Goal: Task Accomplishment & Management: Manage account settings

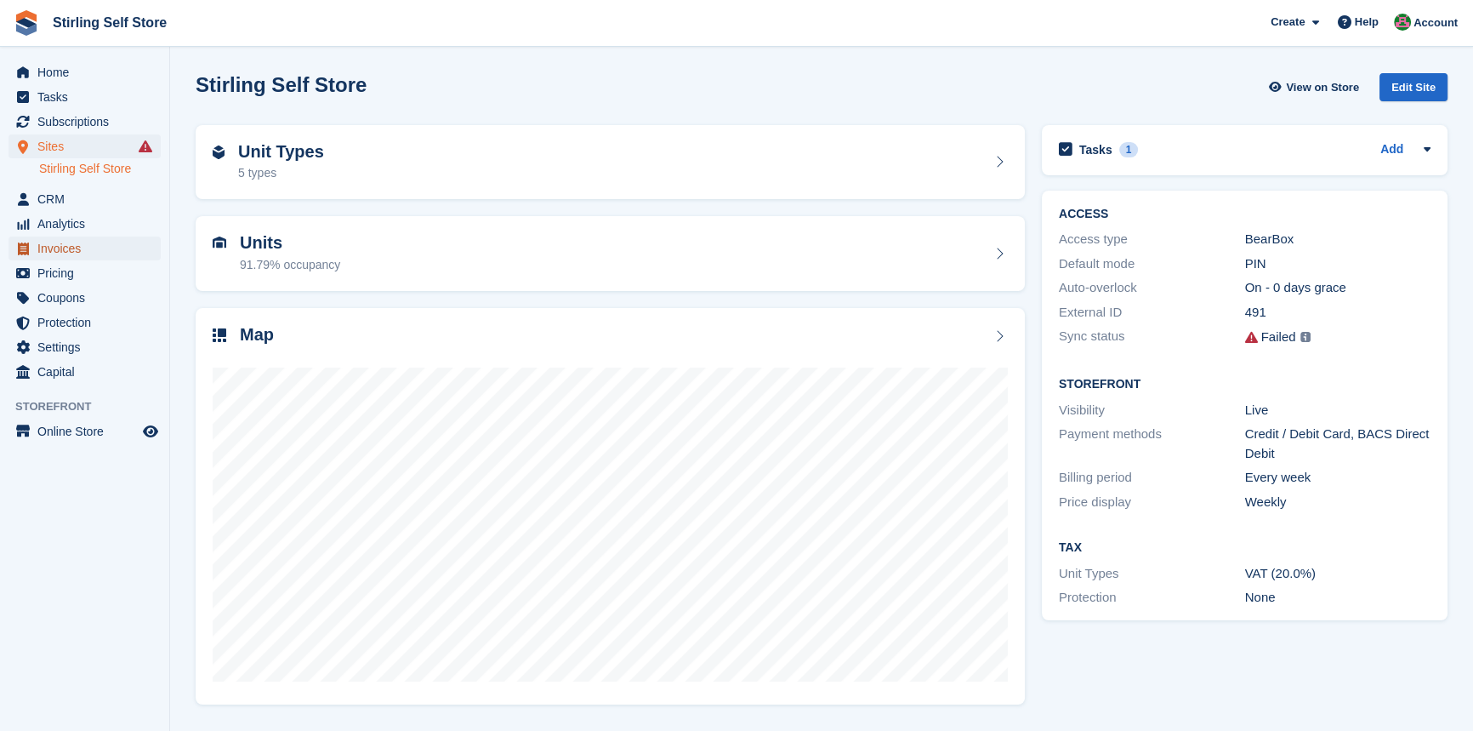
click at [71, 251] on span "Invoices" at bounding box center [88, 249] width 102 height 24
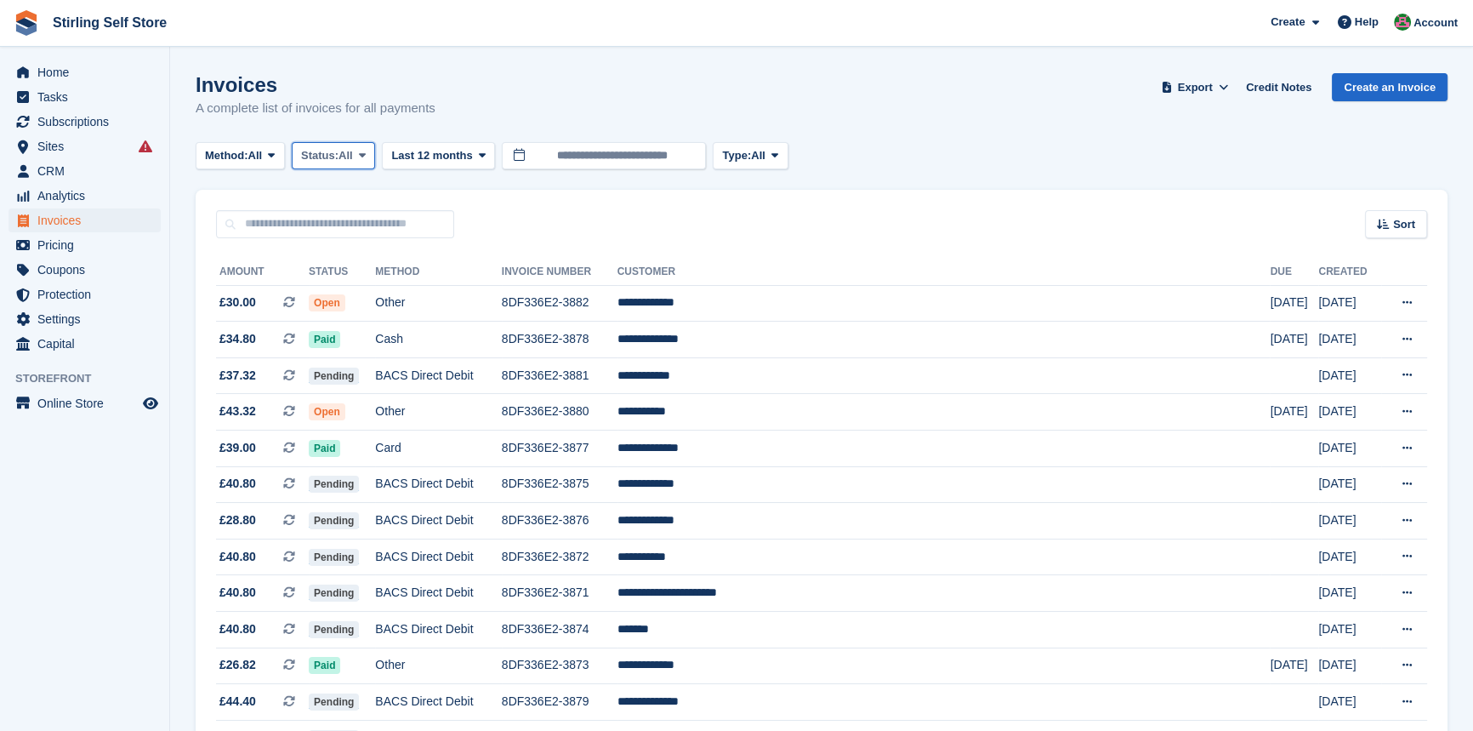
click at [366, 159] on icon at bounding box center [362, 155] width 7 height 11
click at [360, 294] on link "Open" at bounding box center [373, 287] width 148 height 31
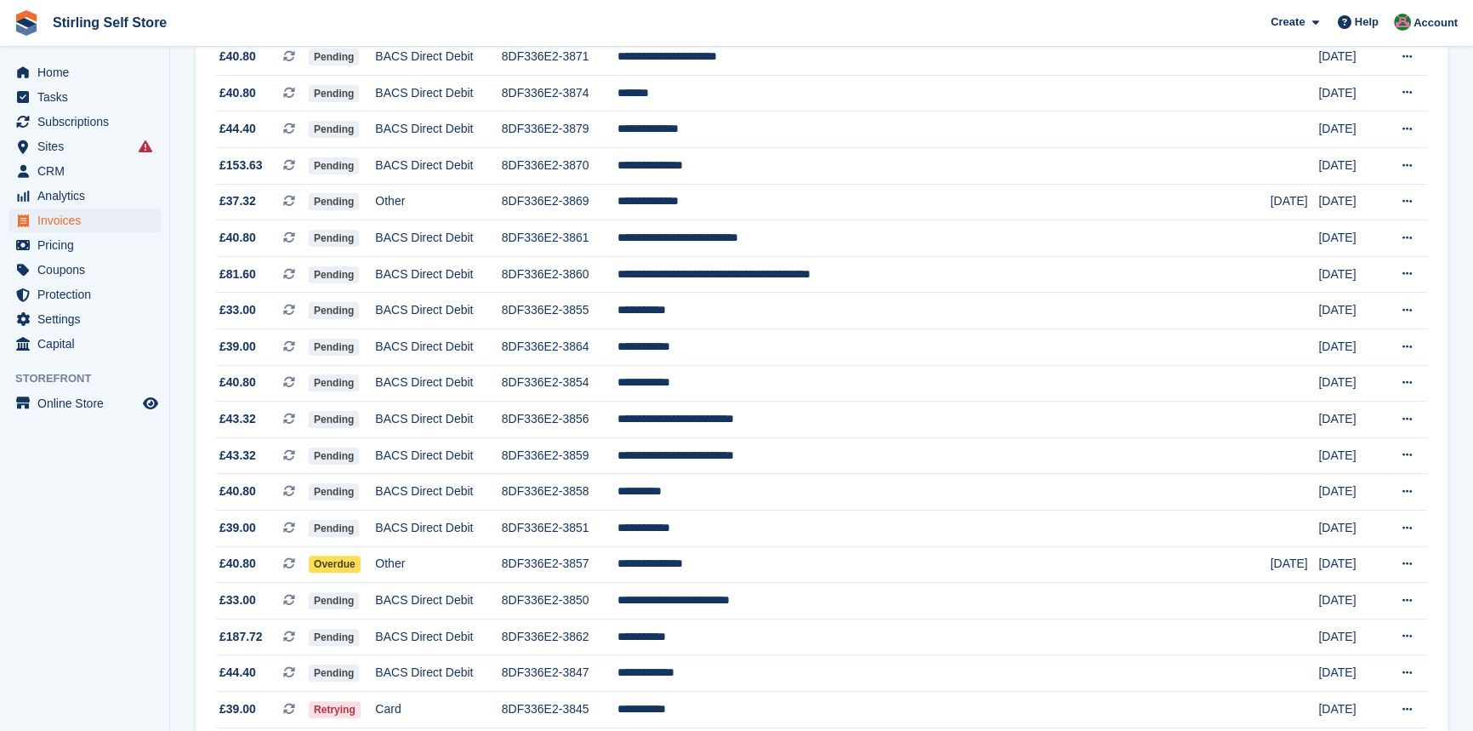
scroll to position [77, 0]
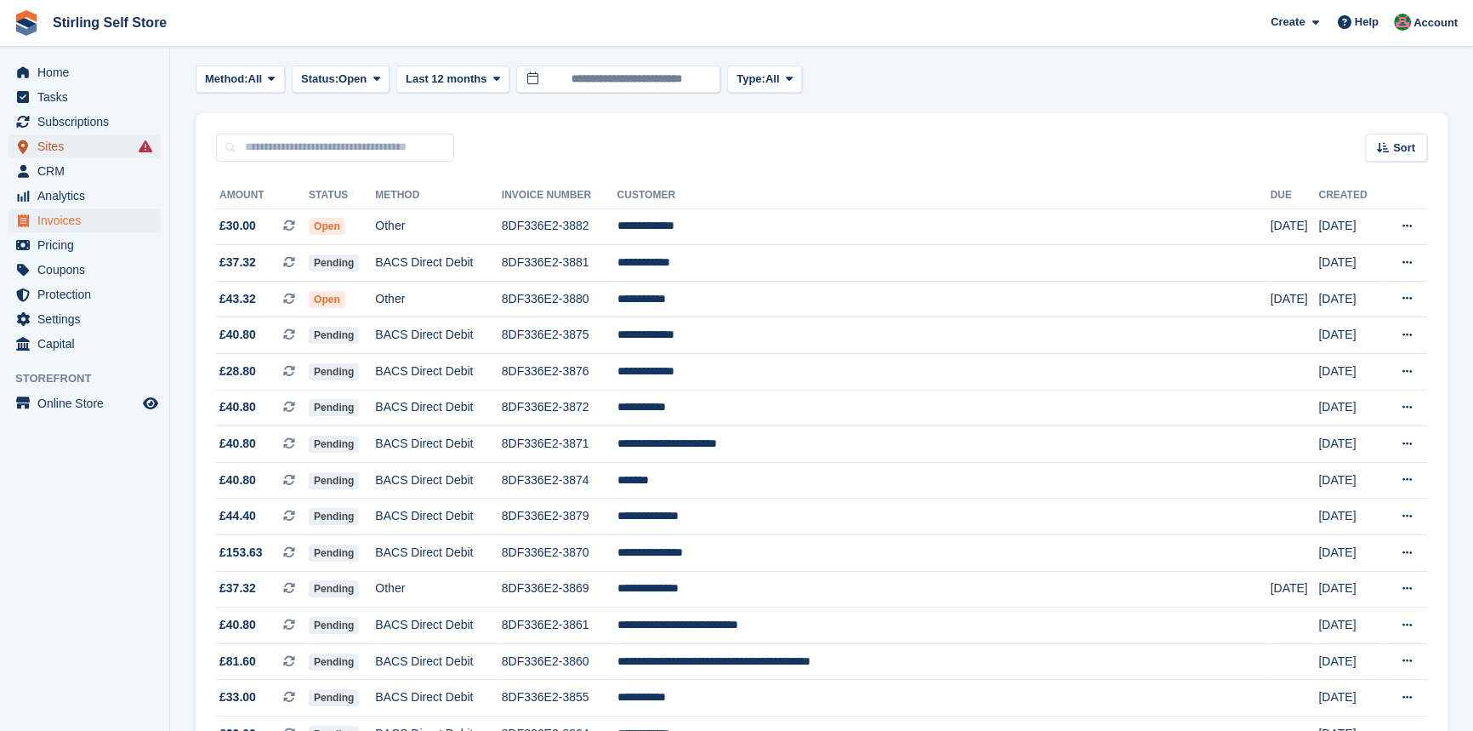
click at [70, 149] on span "Sites" at bounding box center [88, 146] width 102 height 24
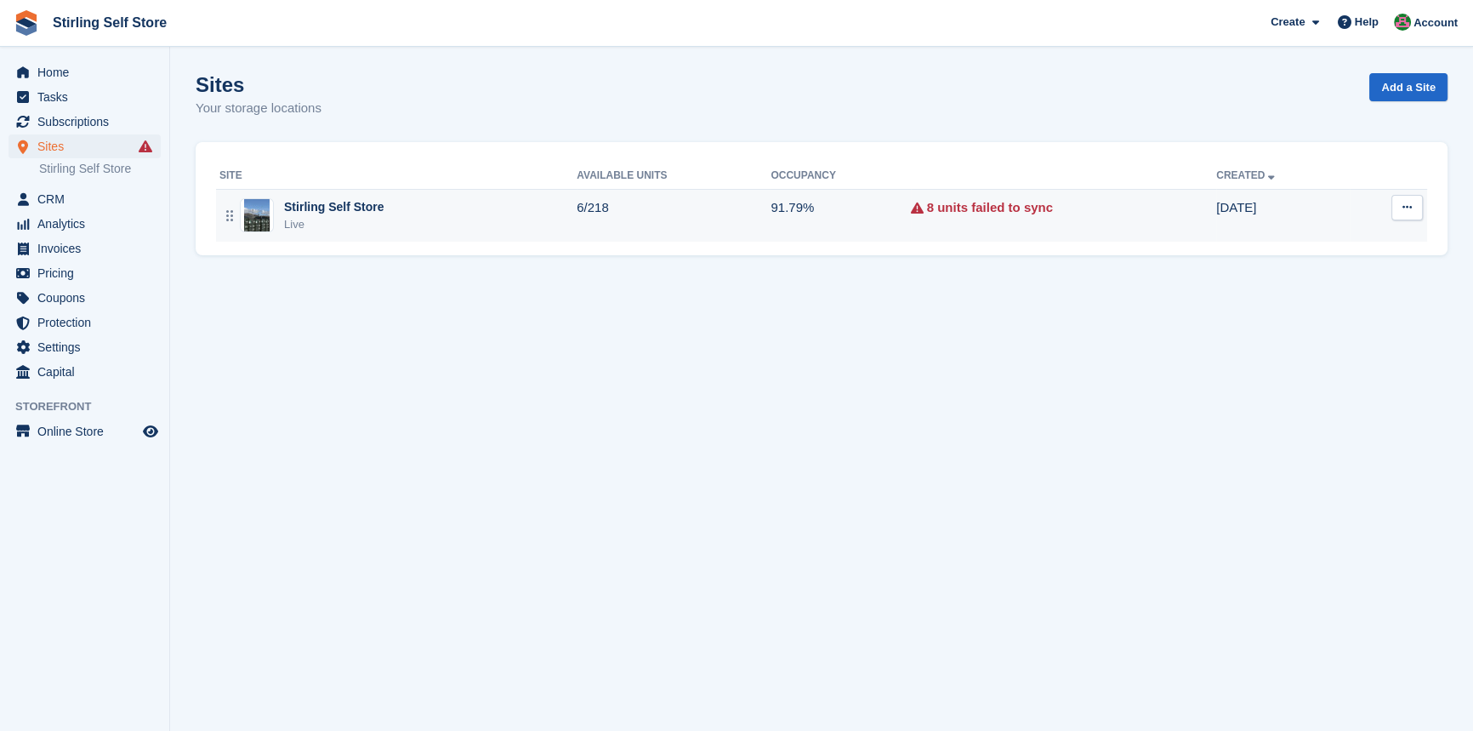
click at [682, 219] on td "6/218" at bounding box center [674, 215] width 194 height 53
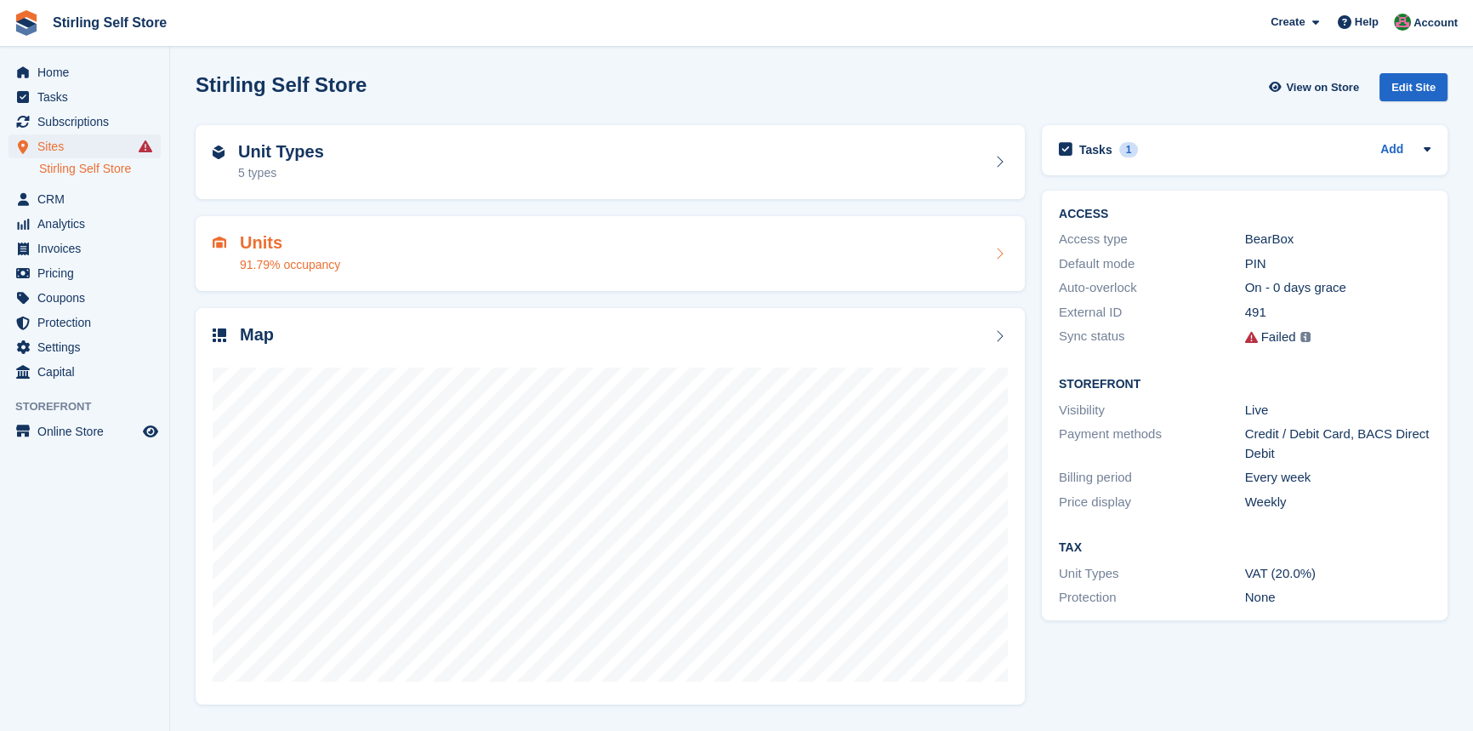
click at [583, 262] on div "Units 91.79% occupancy" at bounding box center [610, 253] width 795 height 41
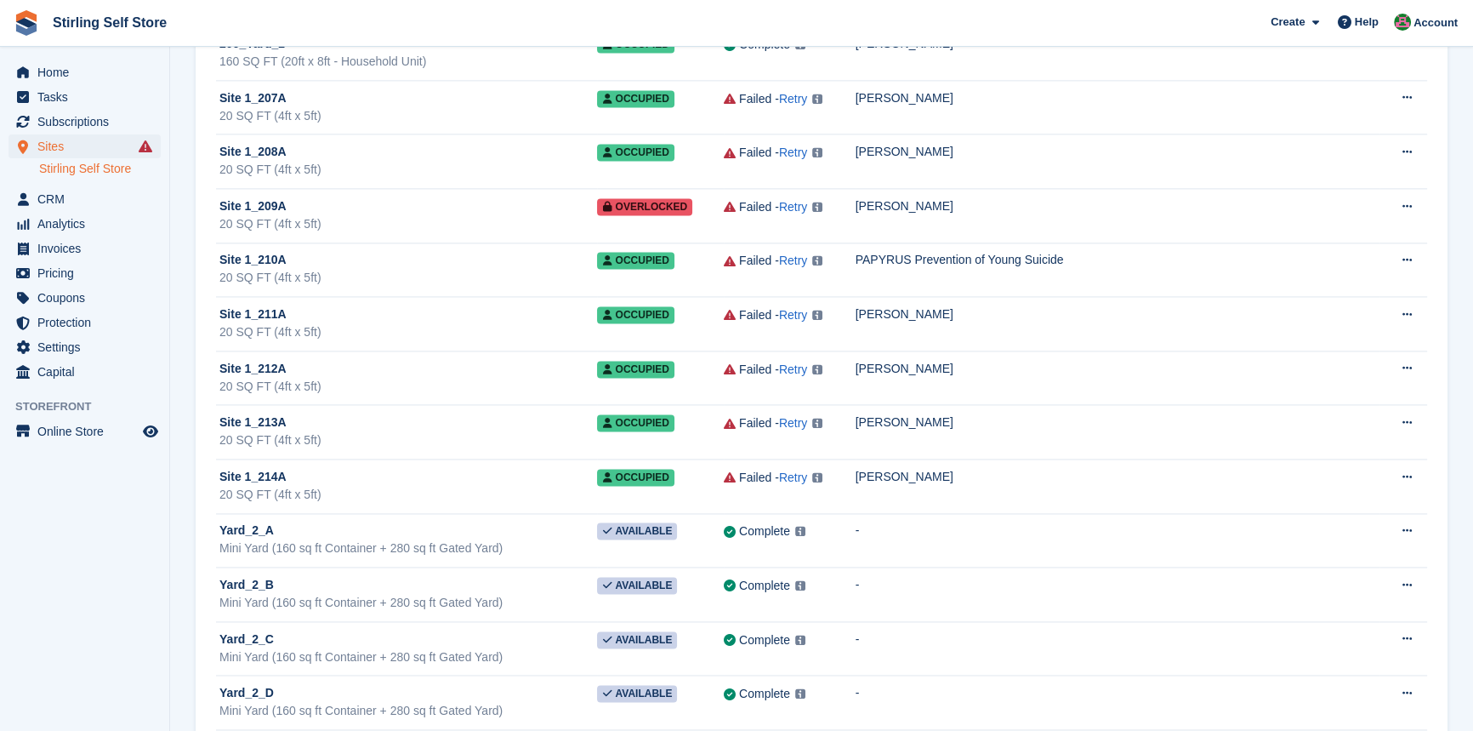
scroll to position [11300, 0]
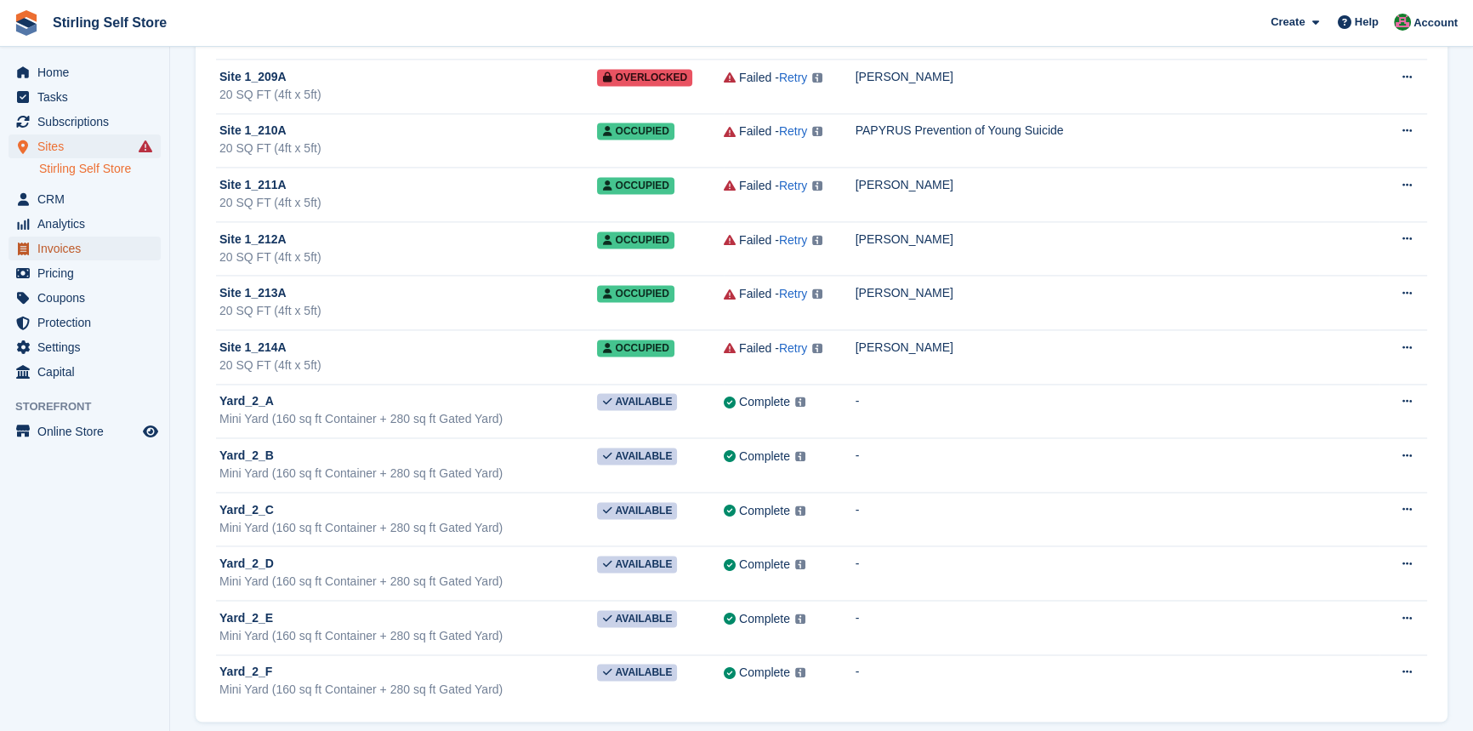
click at [77, 246] on span "Invoices" at bounding box center [88, 249] width 102 height 24
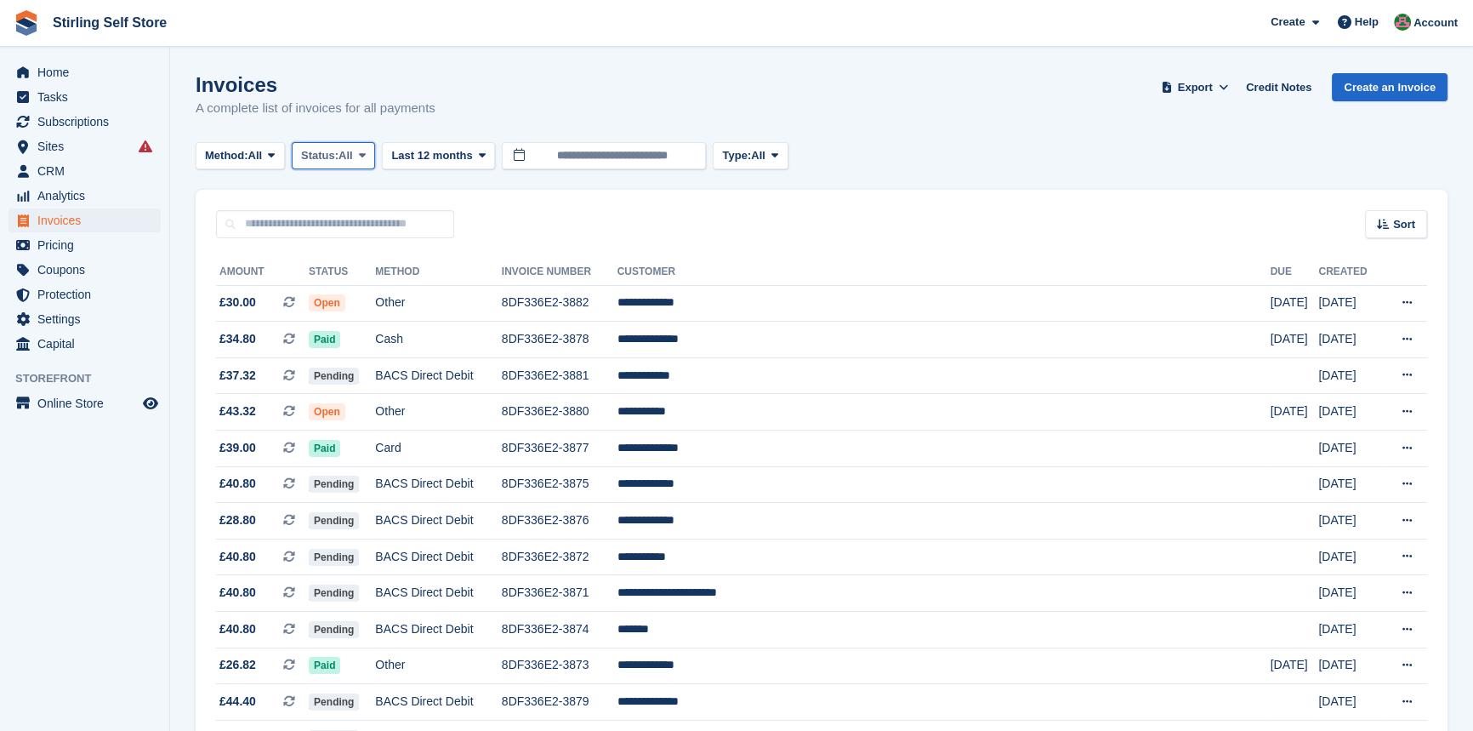
click at [366, 153] on icon at bounding box center [362, 155] width 7 height 11
click at [364, 287] on link "Open" at bounding box center [373, 287] width 148 height 31
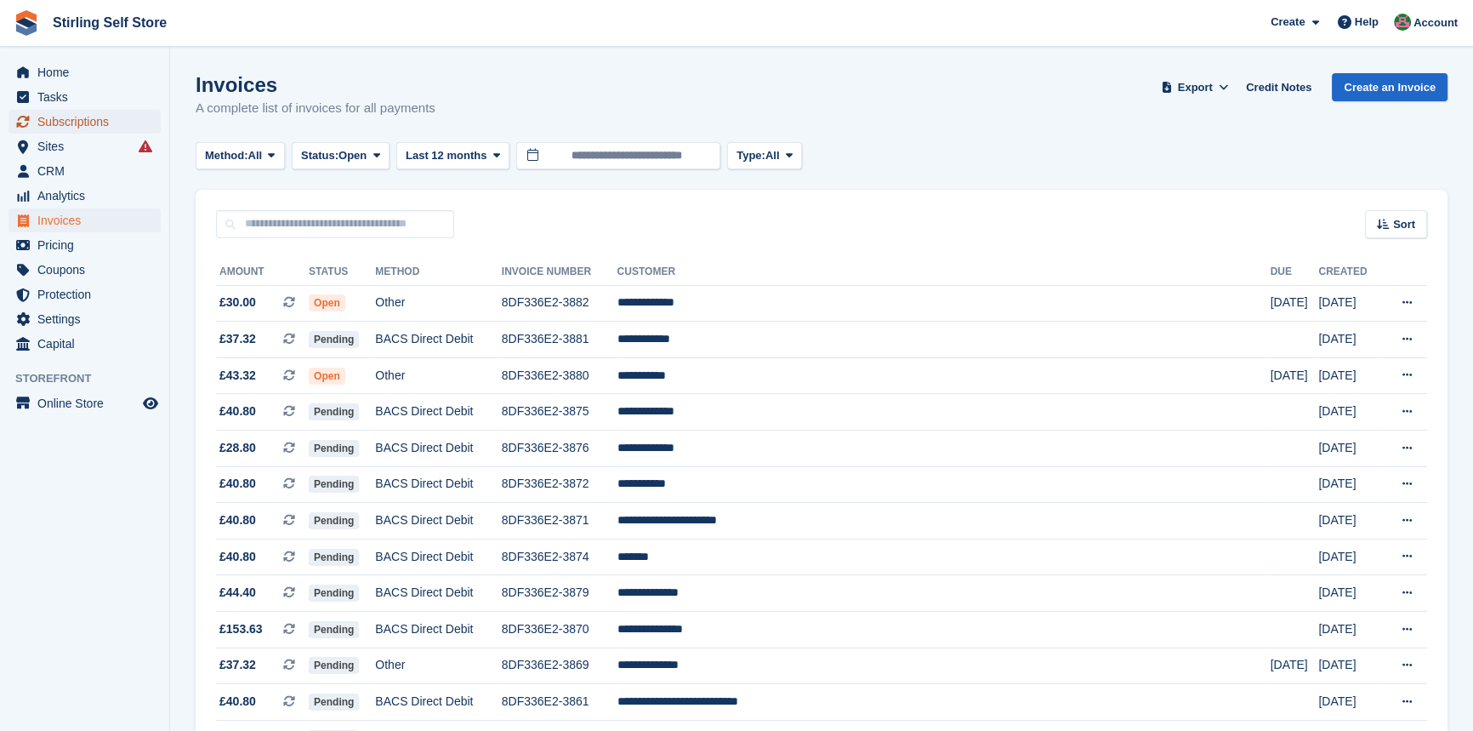
click at [72, 124] on span "Subscriptions" at bounding box center [88, 122] width 102 height 24
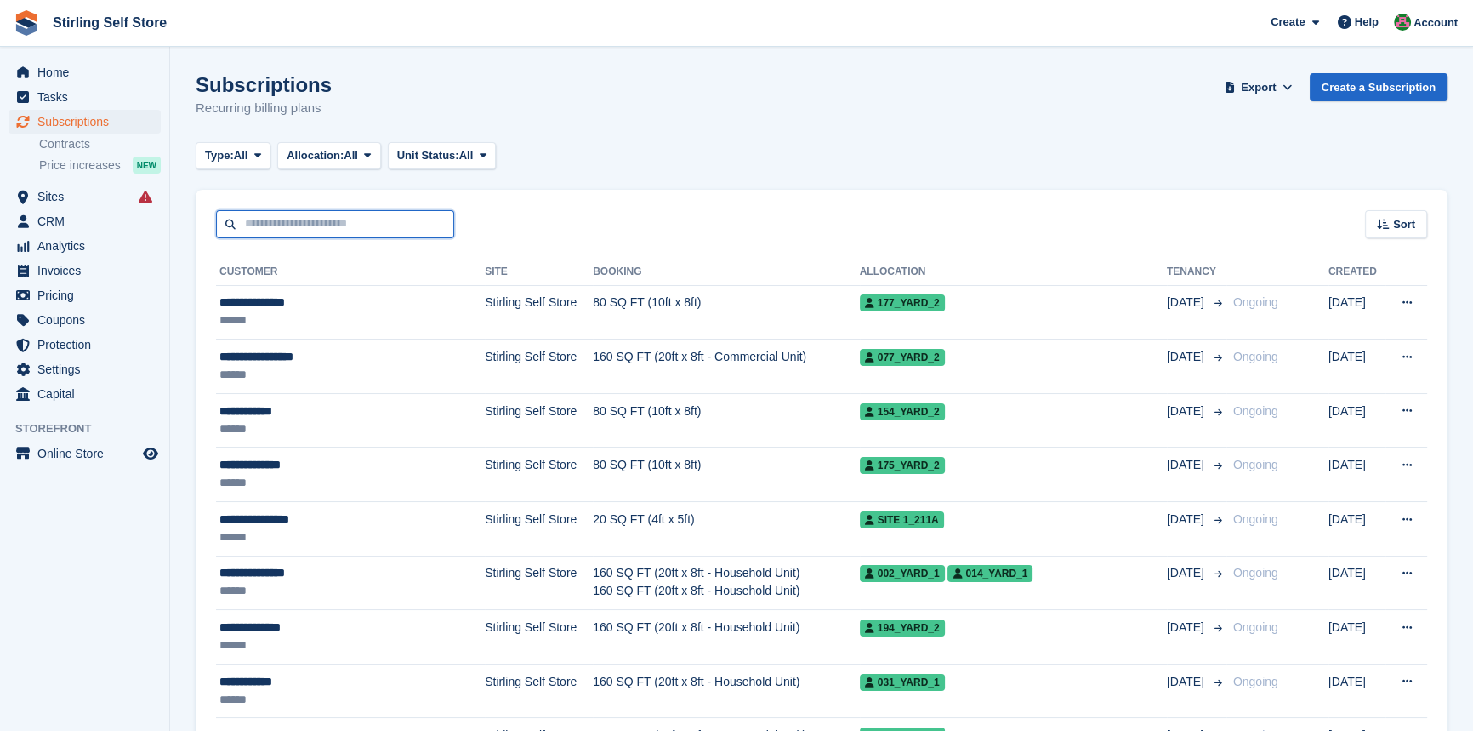
click at [272, 222] on input "text" at bounding box center [335, 224] width 238 height 28
type input "*****"
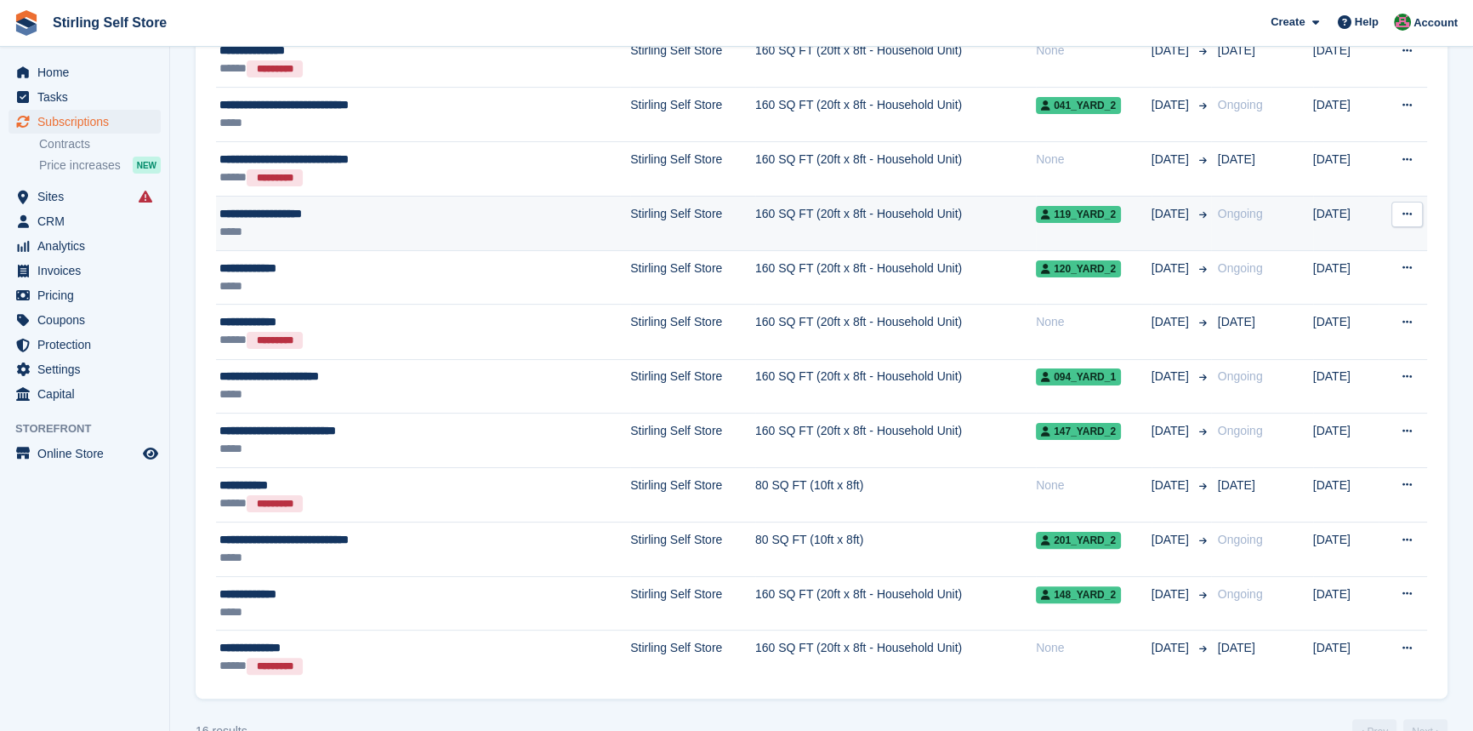
scroll to position [506, 0]
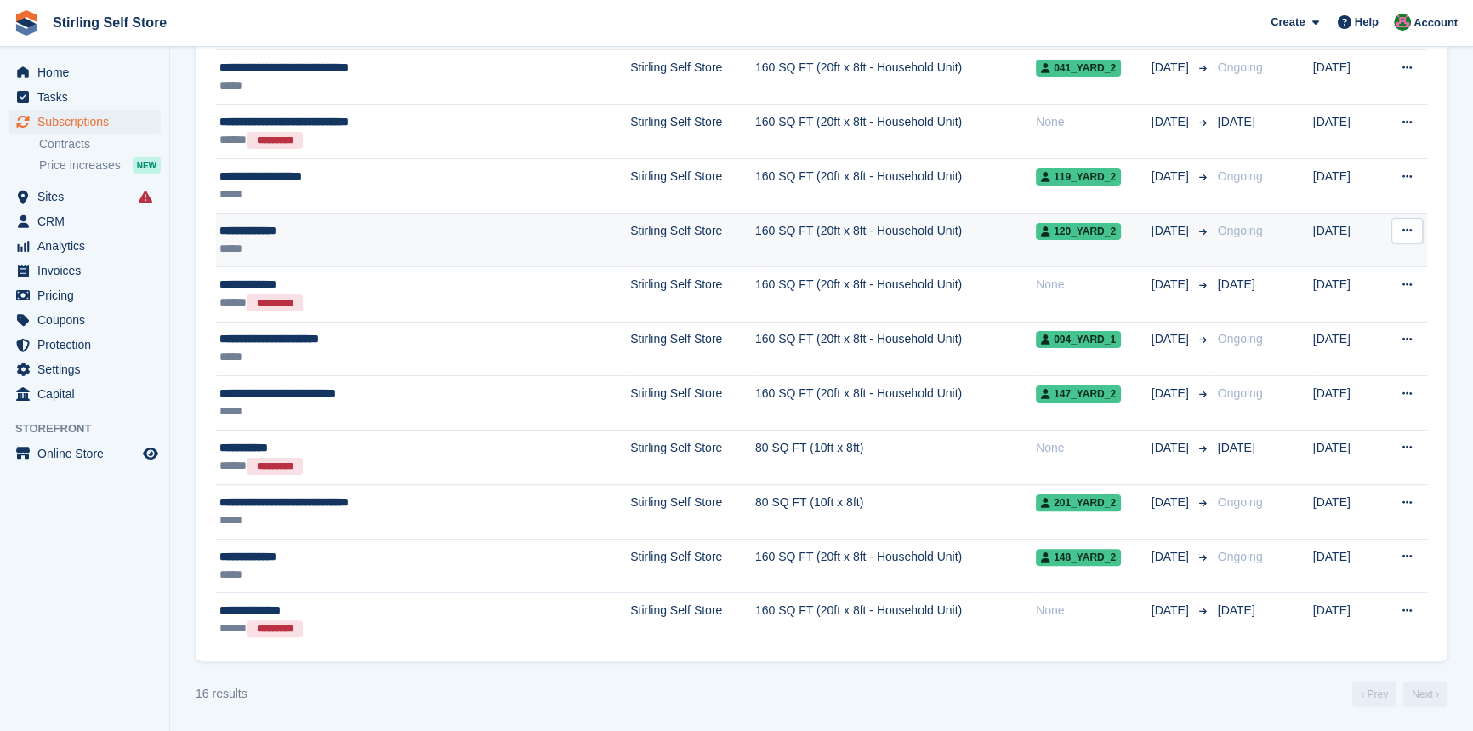
click at [777, 231] on td "160 SQ FT (20ft x 8ft - Household Unit)" at bounding box center [895, 240] width 281 height 54
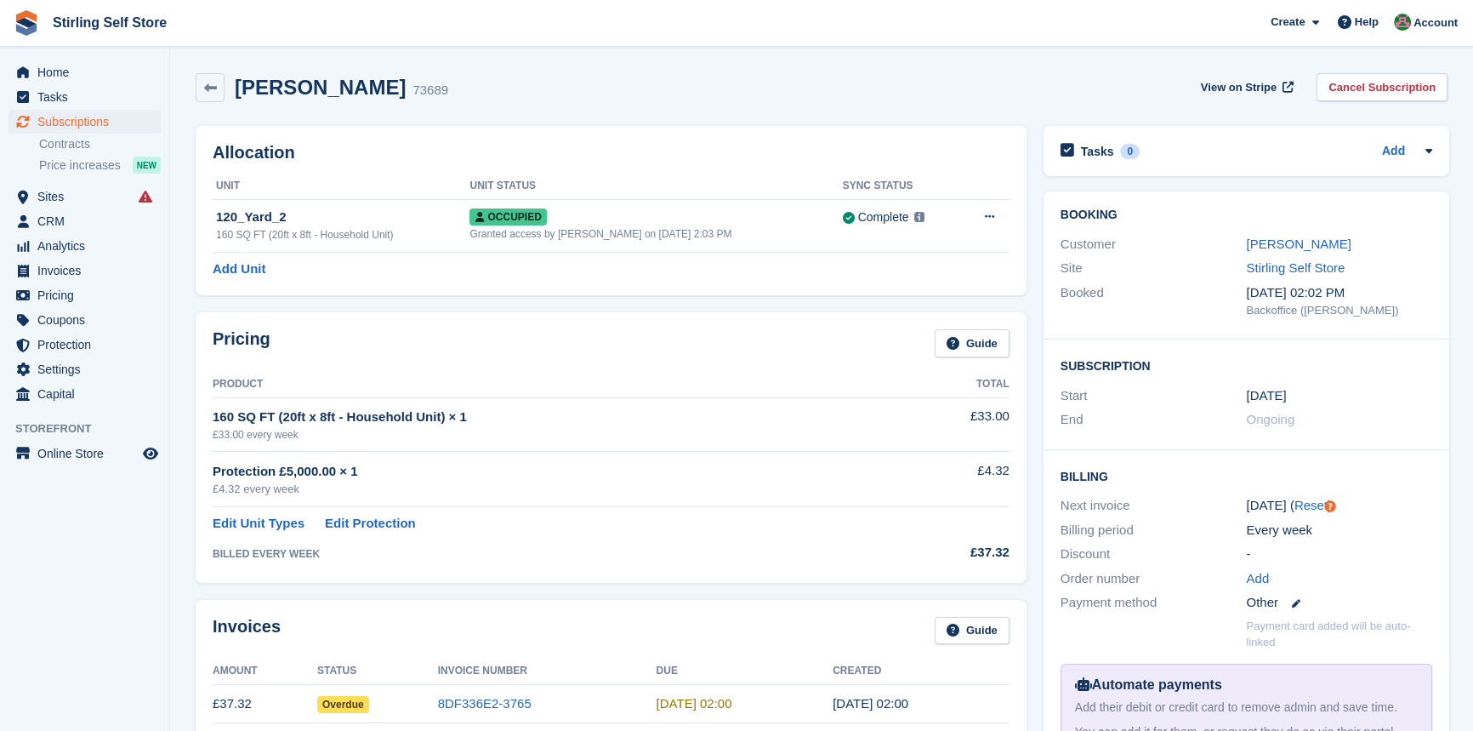
scroll to position [309, 0]
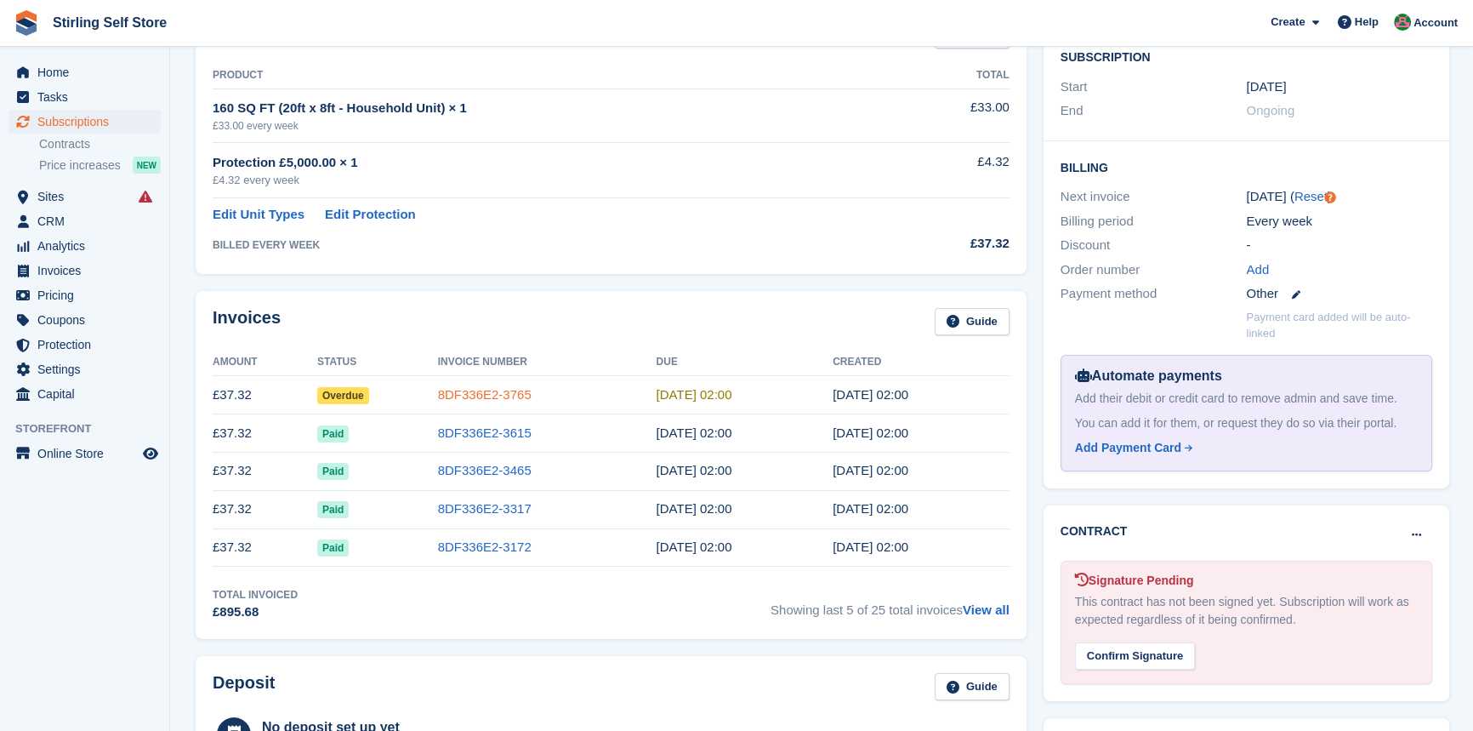
click at [494, 394] on link "8DF336E2-3765" at bounding box center [485, 394] width 94 height 14
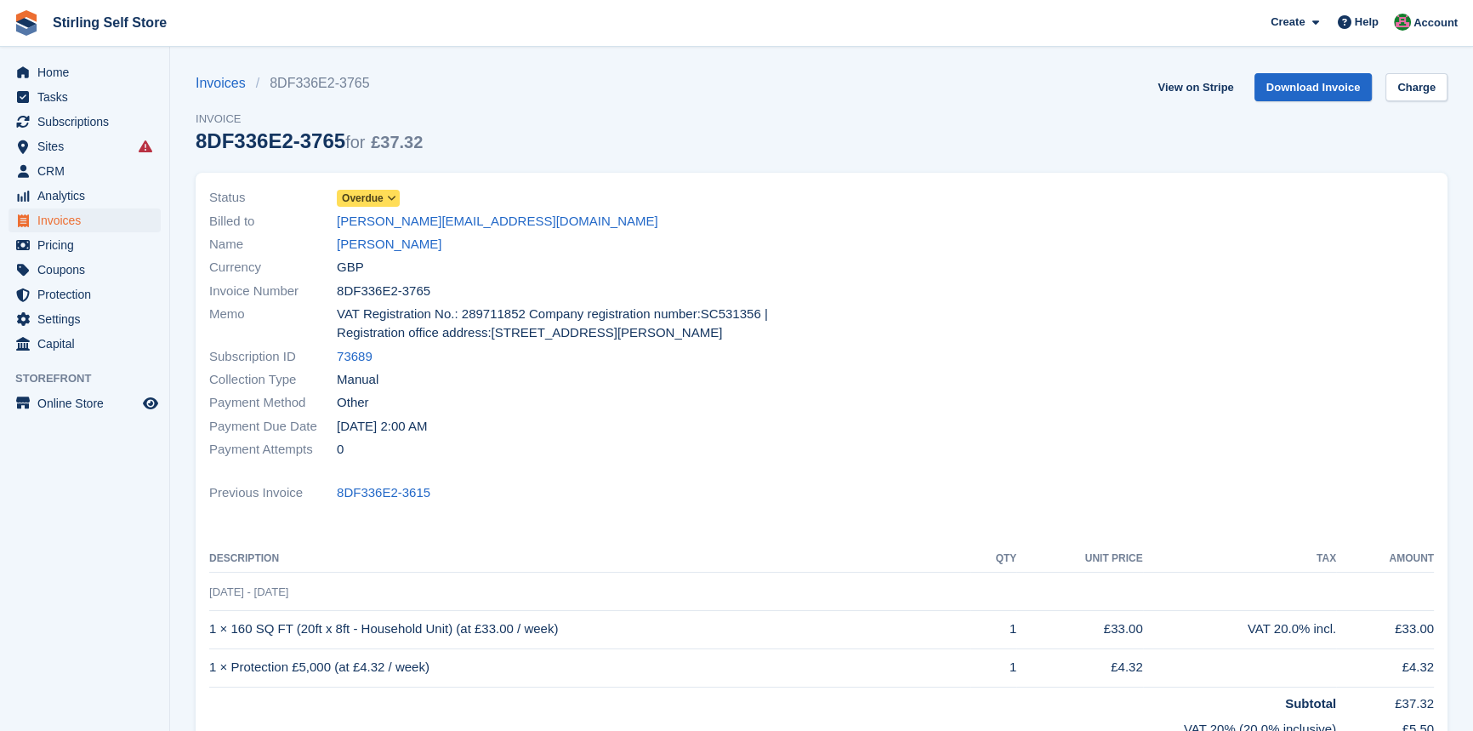
click at [393, 198] on icon at bounding box center [391, 198] width 9 height 10
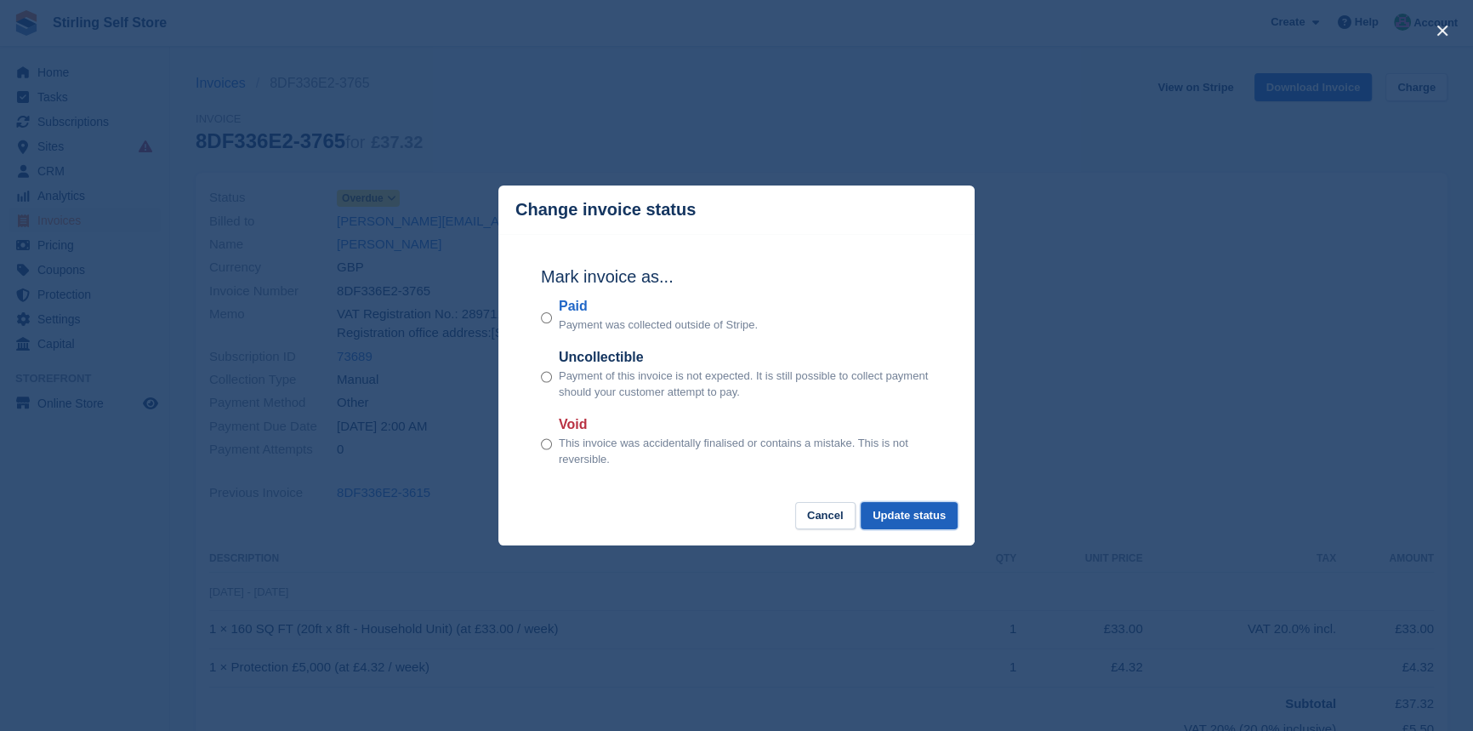
click at [907, 522] on button "Update status" at bounding box center [909, 516] width 97 height 28
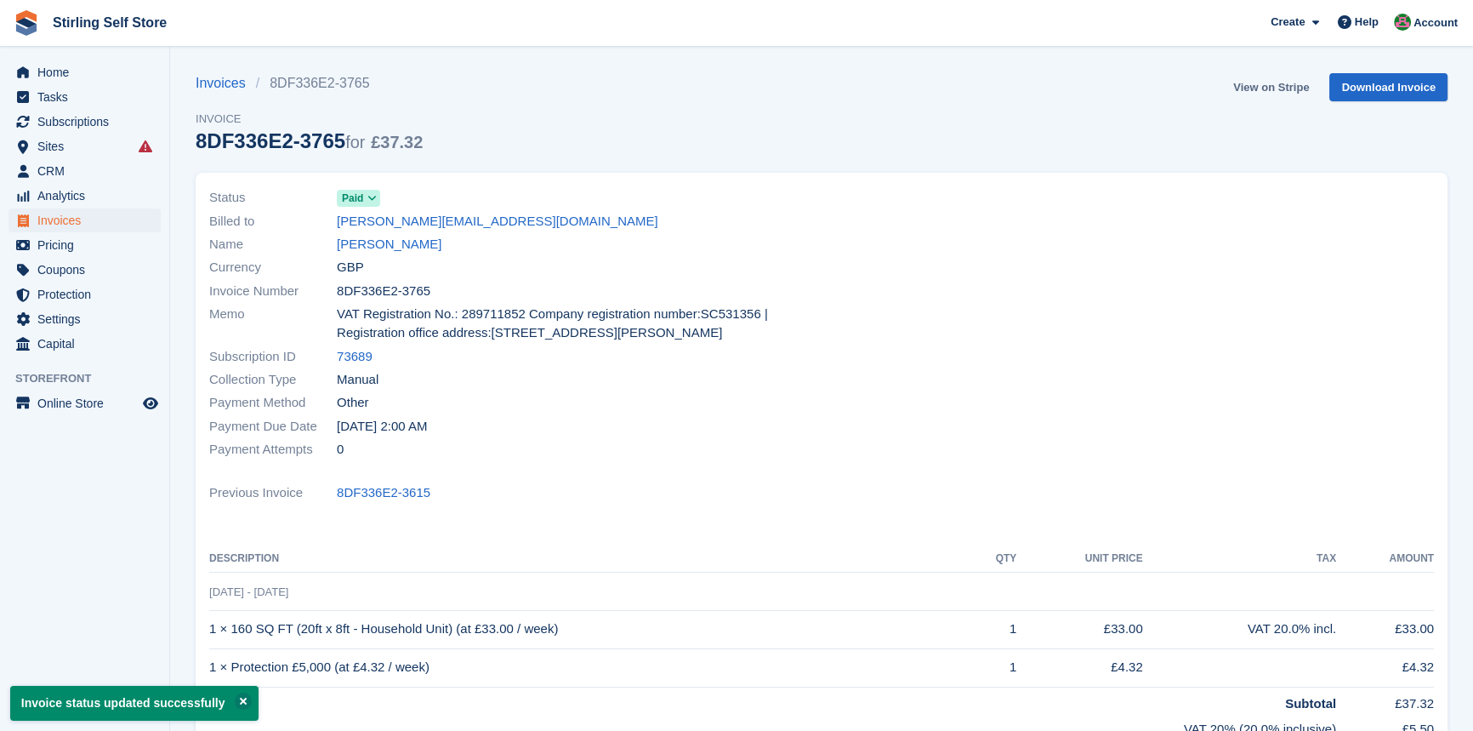
click at [1269, 86] on link "View on Stripe" at bounding box center [1271, 87] width 89 height 28
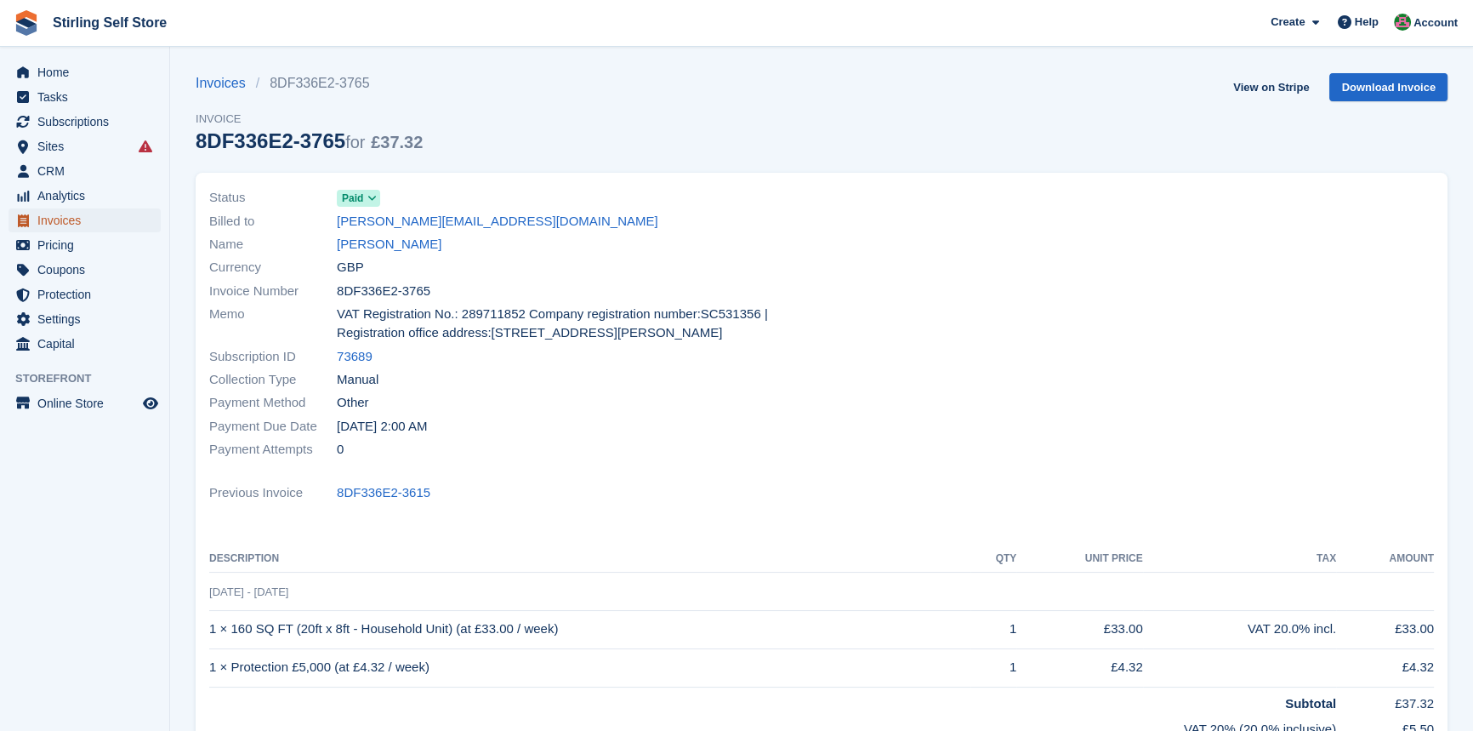
click at [77, 222] on span "Invoices" at bounding box center [88, 220] width 102 height 24
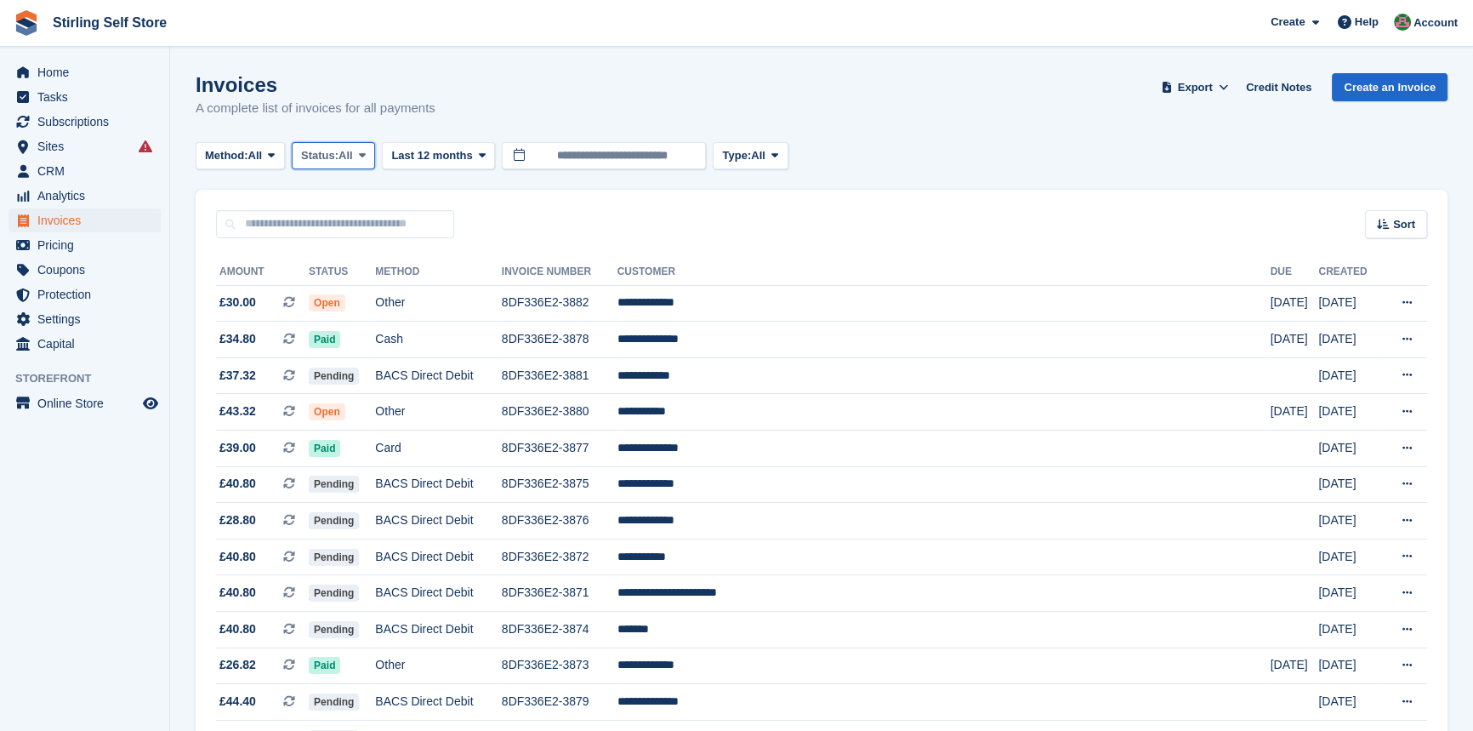
click at [366, 154] on icon at bounding box center [362, 155] width 7 height 11
click at [360, 288] on link "Open" at bounding box center [373, 287] width 148 height 31
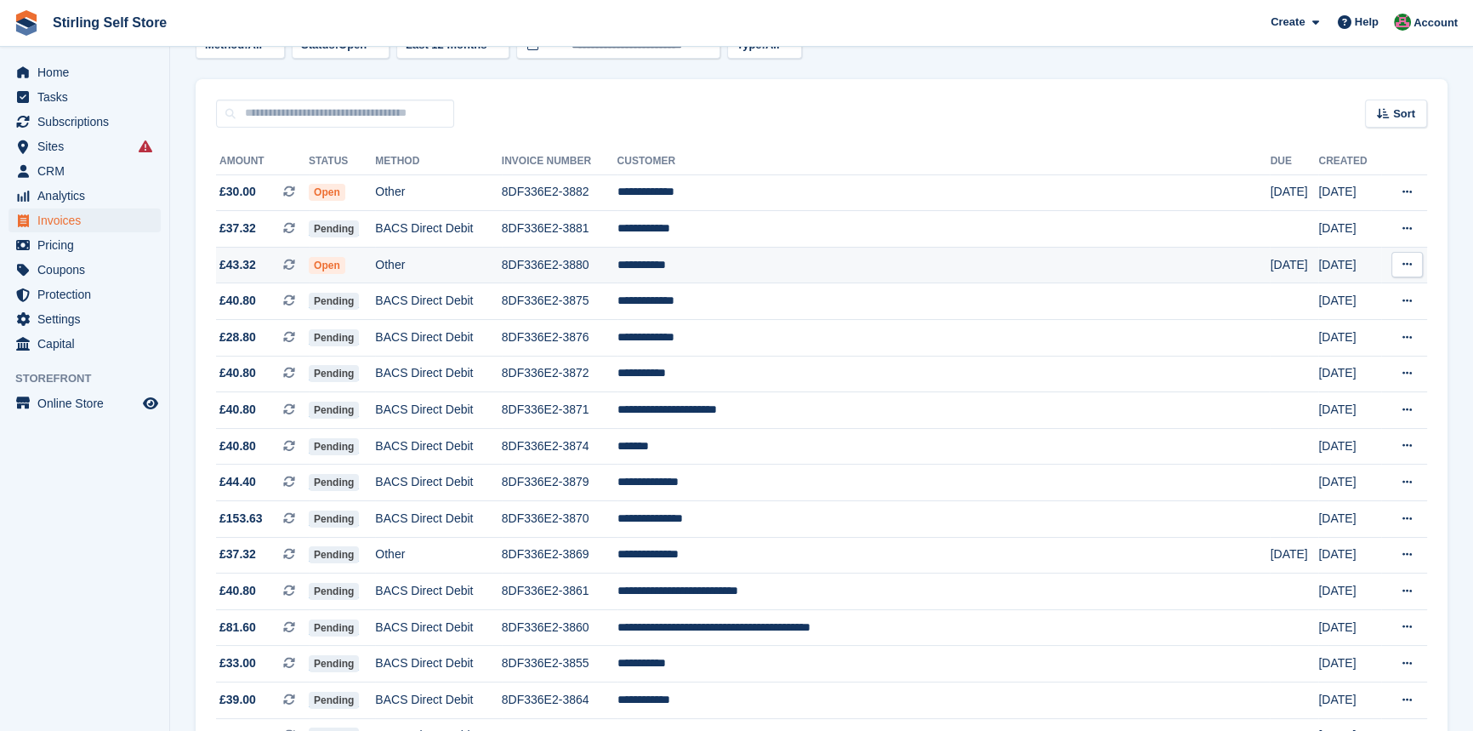
scroll to position [464, 0]
